Goal: Information Seeking & Learning: Find specific fact

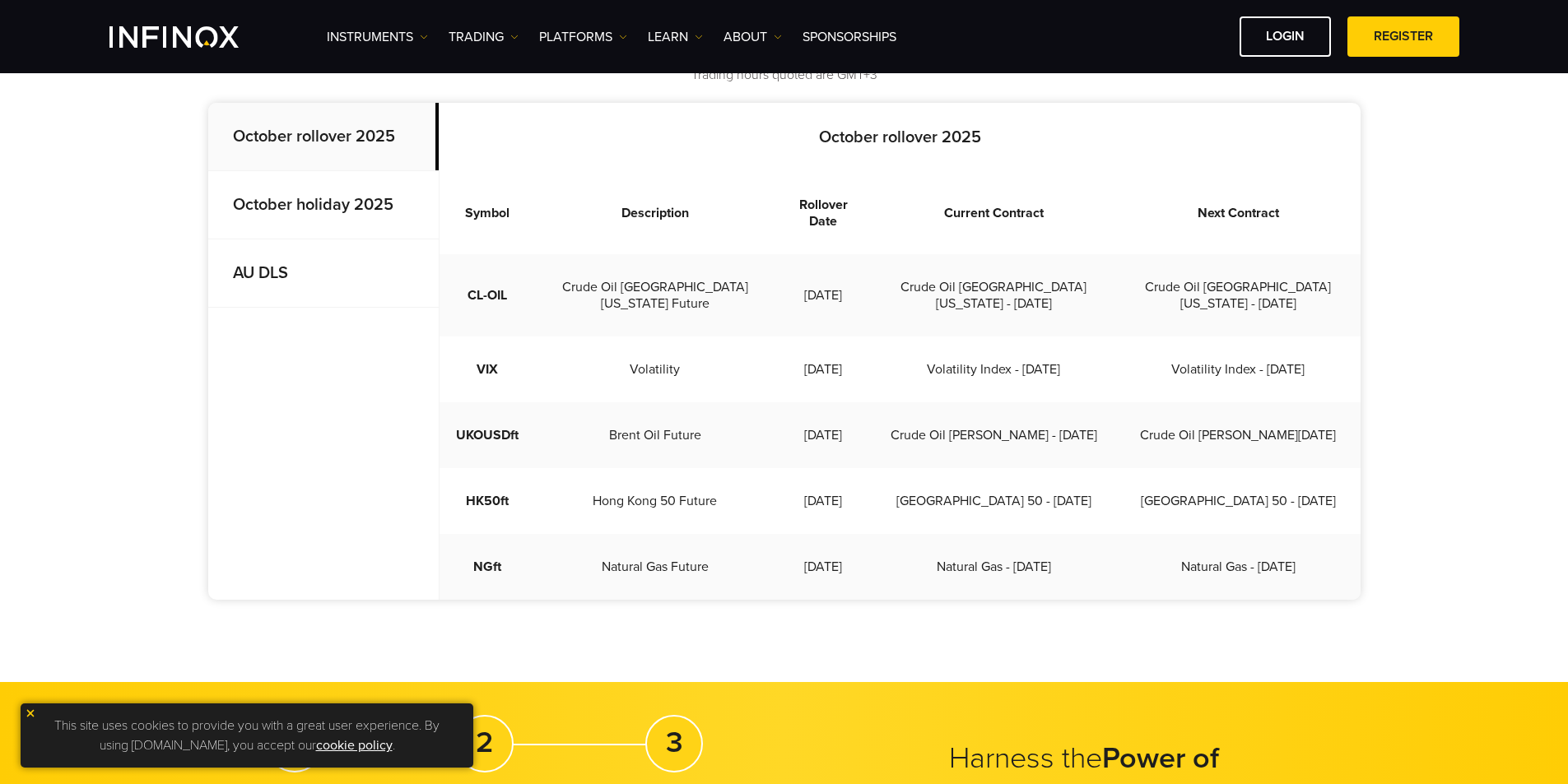
click at [26, 710] on img at bounding box center [31, 713] width 12 height 12
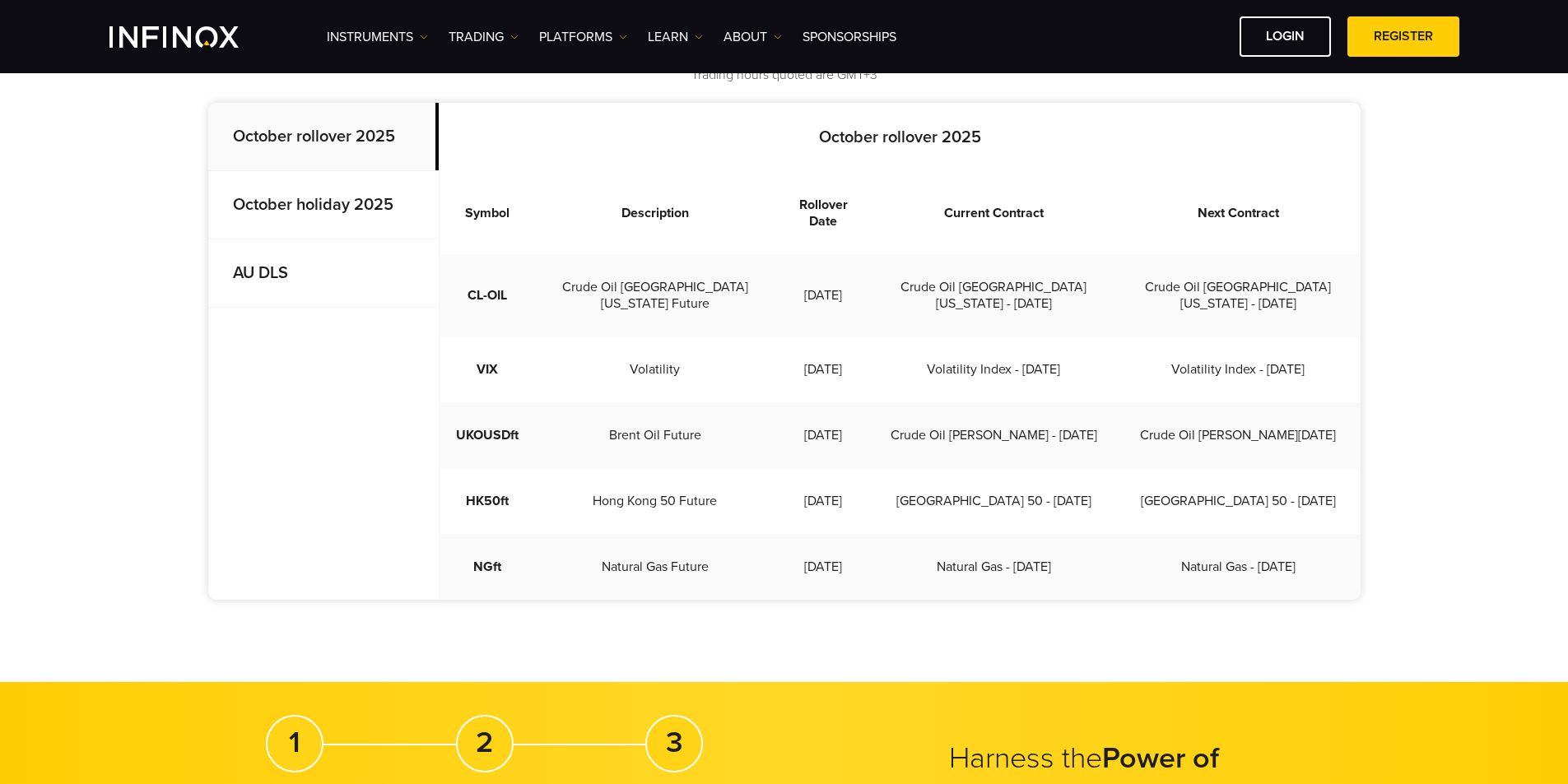
click at [315, 127] on strong "October rollover 2025" at bounding box center [314, 136] width 162 height 20
click at [323, 212] on strong "October holiday 2025" at bounding box center [314, 205] width 161 height 20
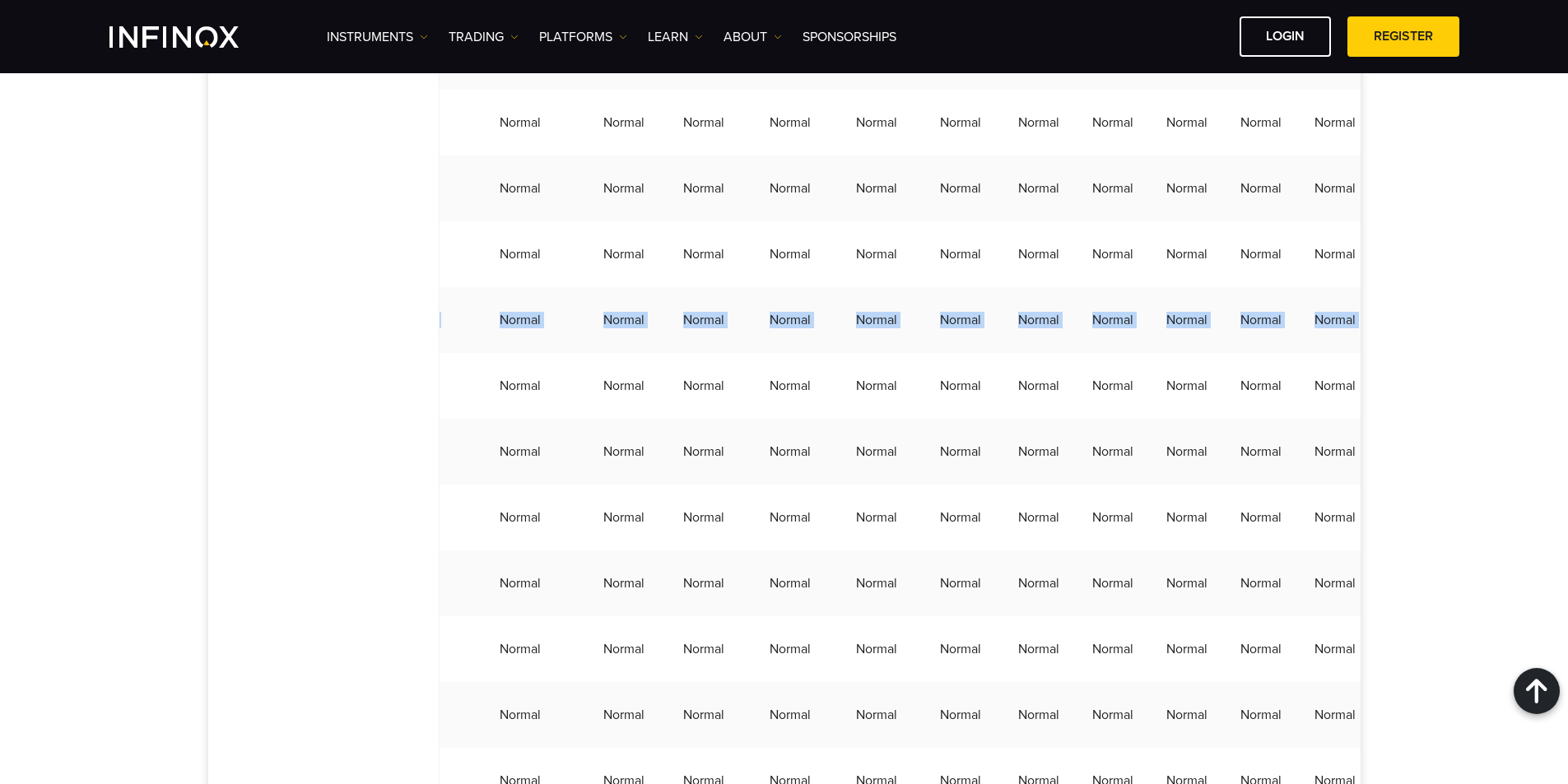
scroll to position [0, 406]
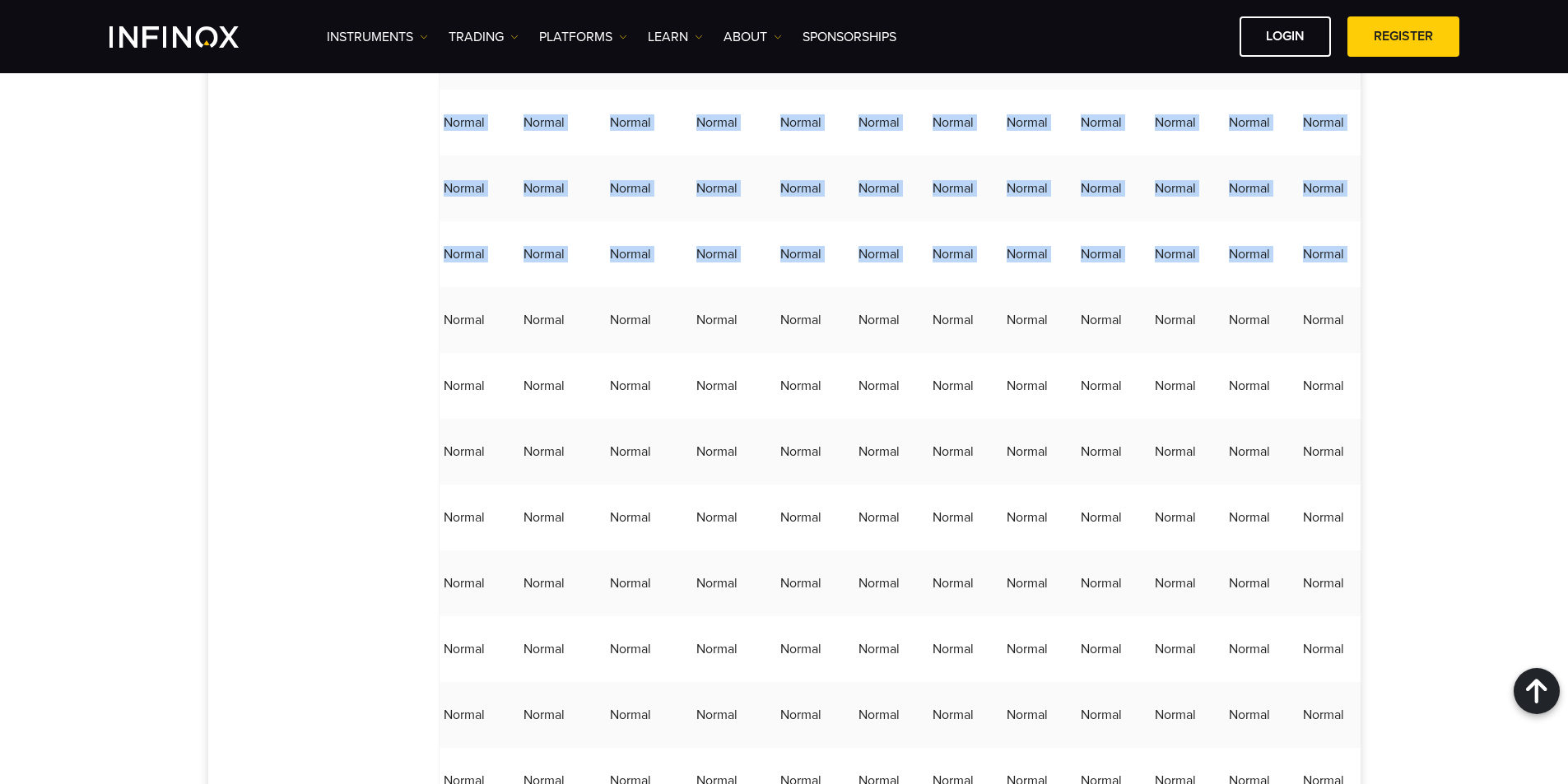
drag, startPoint x: 572, startPoint y: 351, endPoint x: 1398, endPoint y: 360, distance: 826.0
click at [1398, 360] on div "Market hours Market hours and holidays are subject to change. We will keep this…" at bounding box center [784, 309] width 1568 height 4595
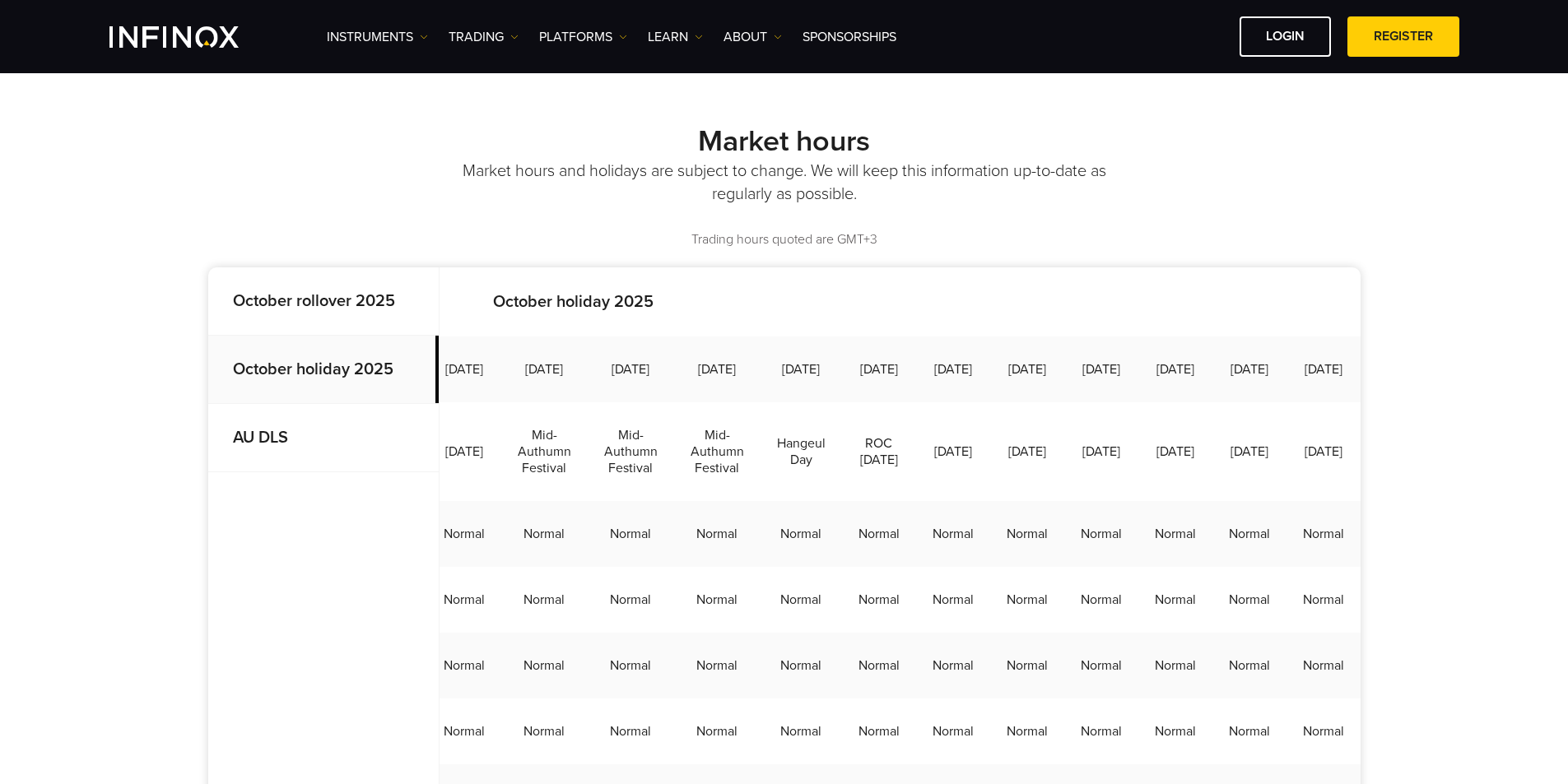
click at [297, 310] on strong "October rollover 2025" at bounding box center [314, 301] width 162 height 20
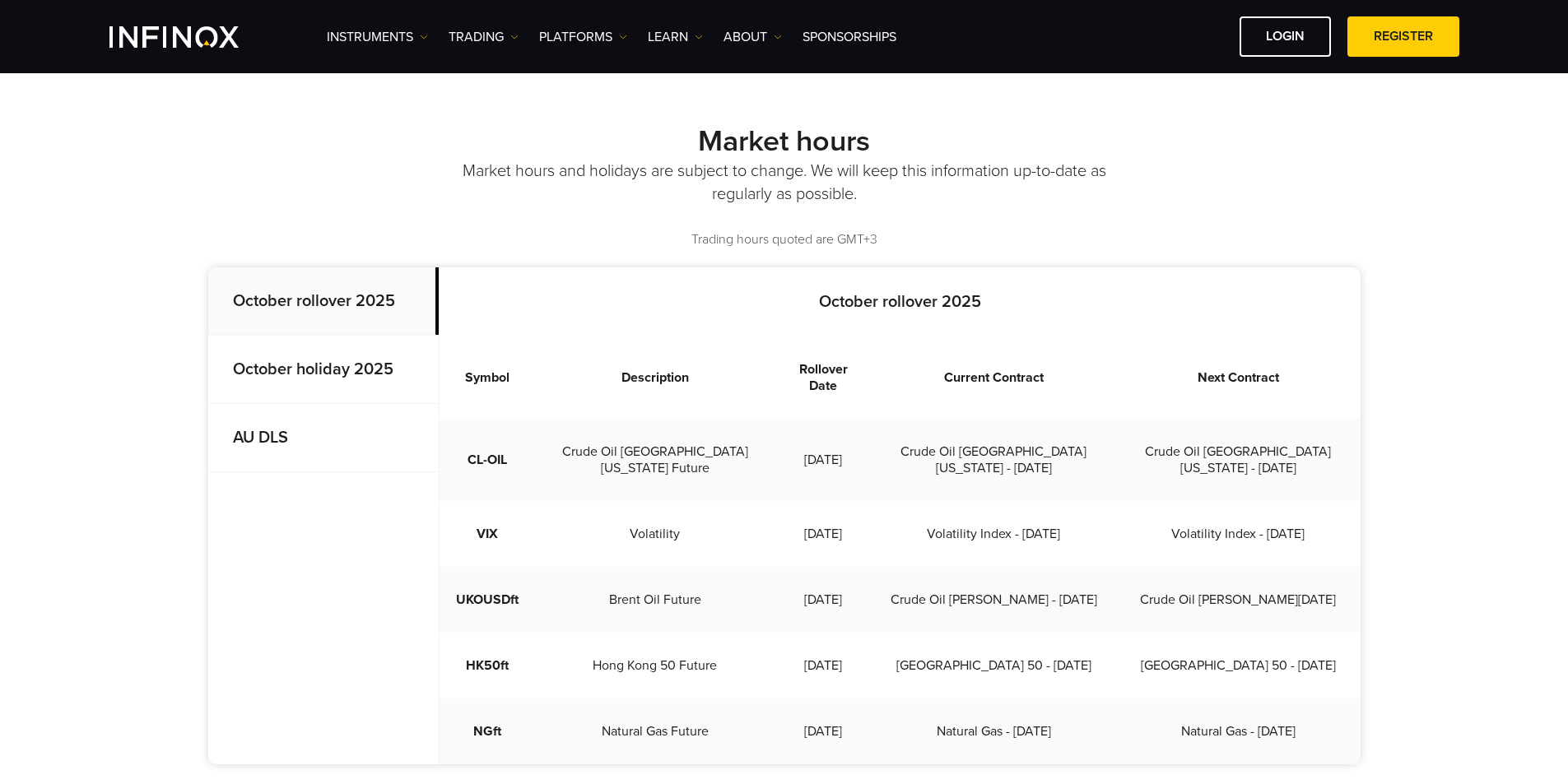
click at [309, 374] on strong "October holiday 2025" at bounding box center [314, 370] width 161 height 20
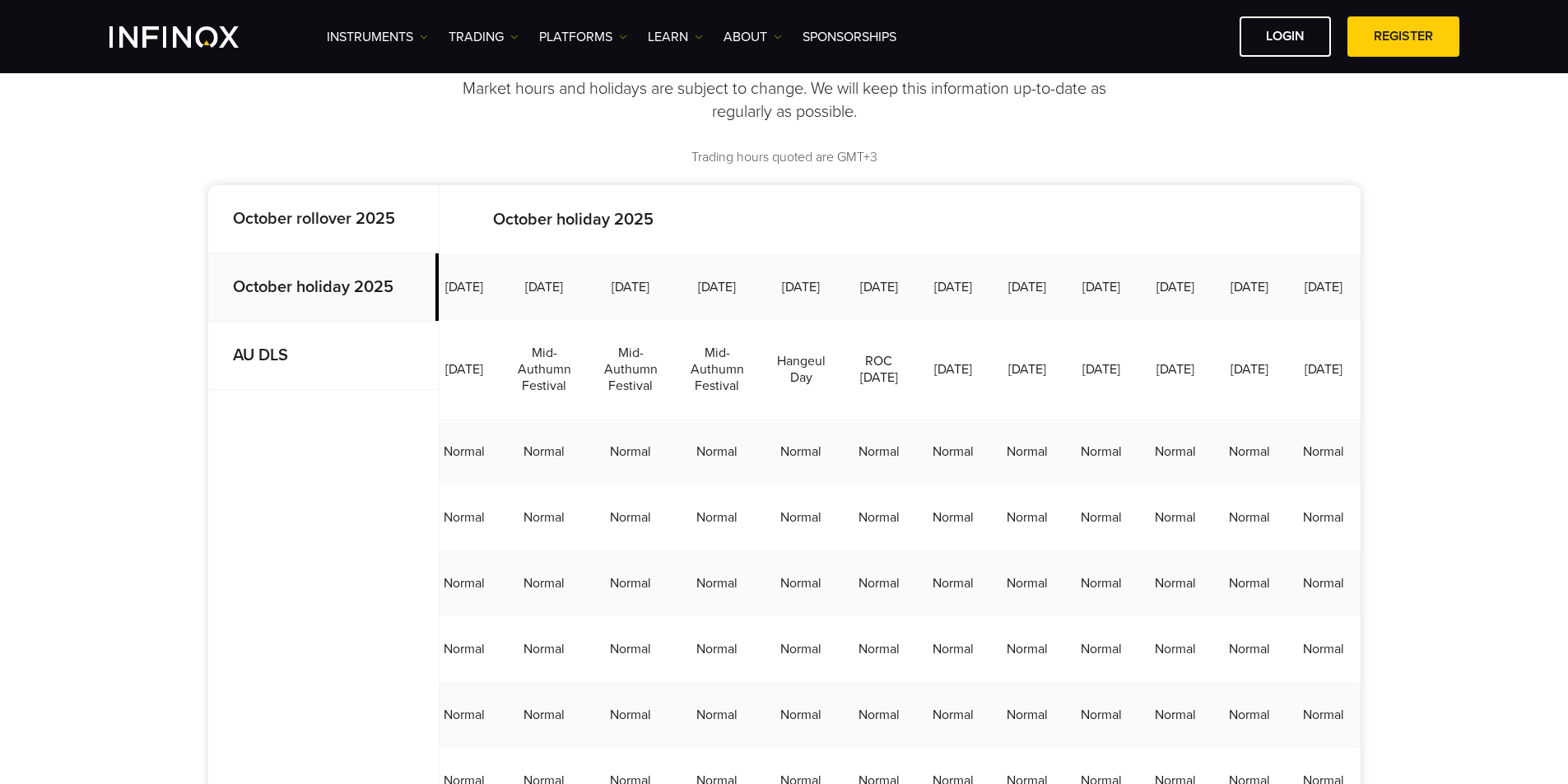
click at [351, 211] on strong "October rollover 2025" at bounding box center [314, 219] width 162 height 20
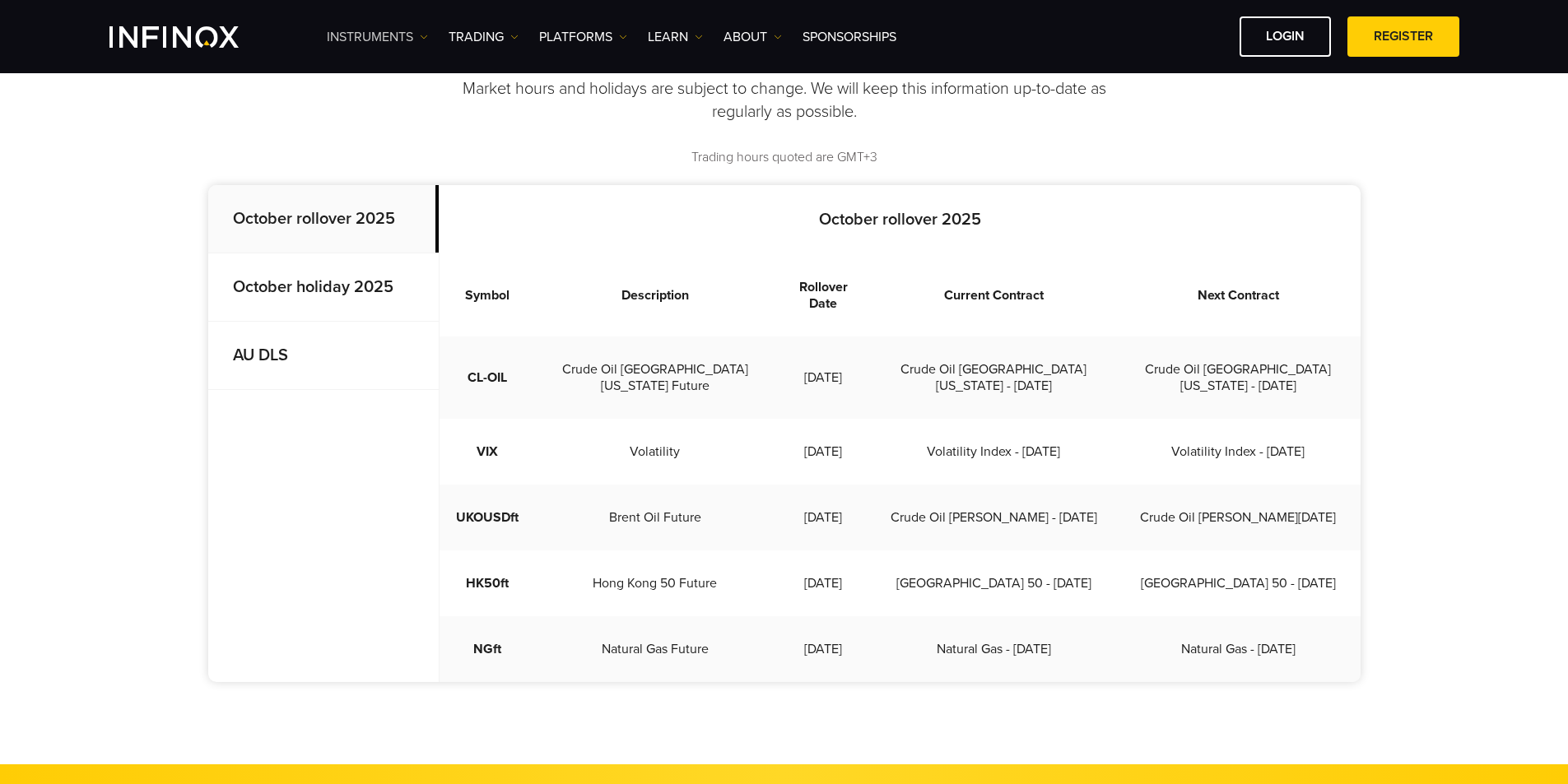
click at [424, 39] on img at bounding box center [424, 37] width 8 height 8
